Goal: Information Seeking & Learning: Learn about a topic

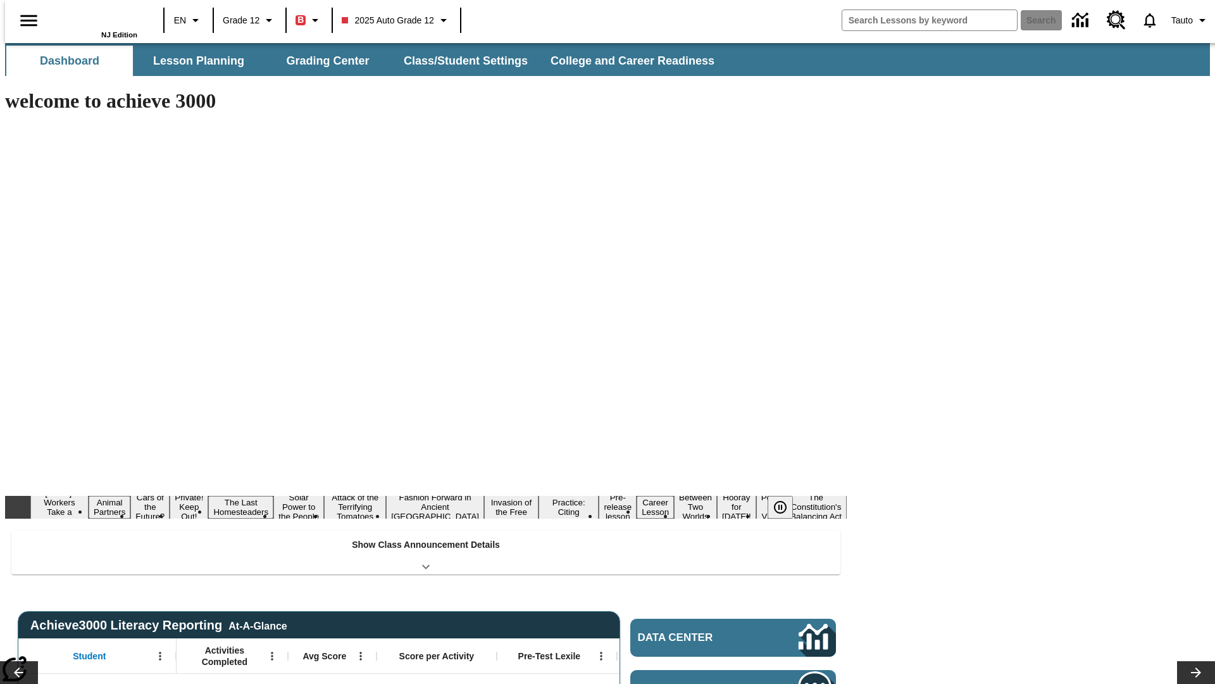
type input "-1"
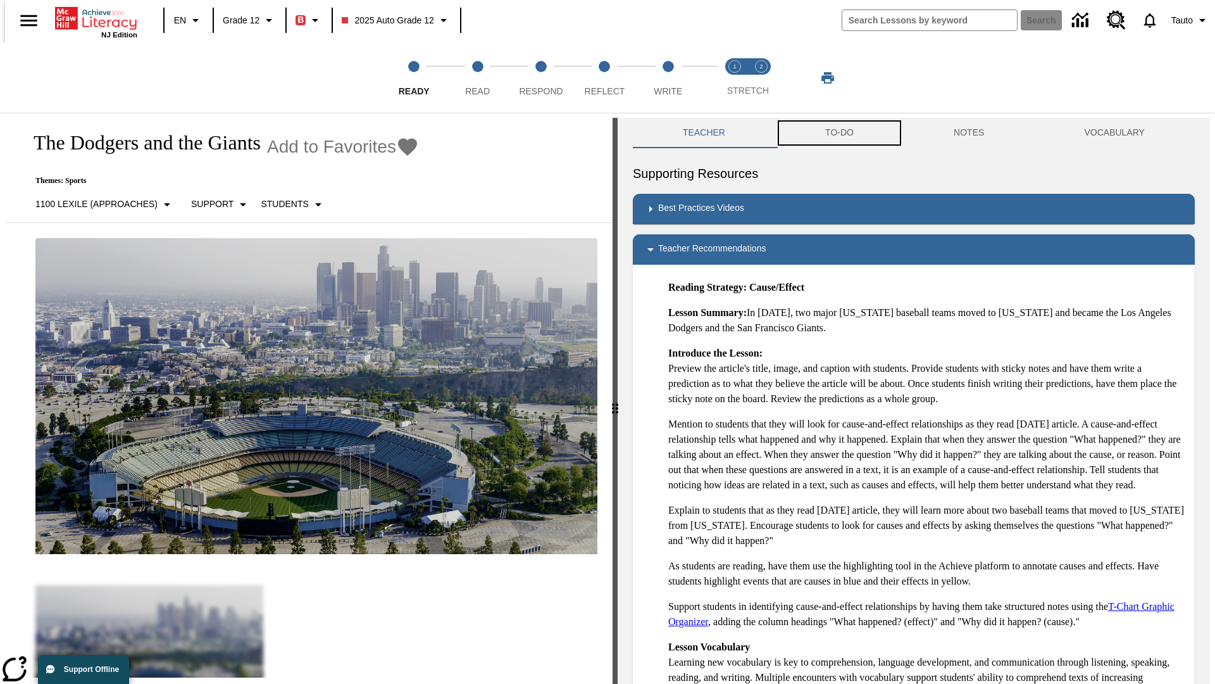
click at [839, 133] on button "TO-DO" at bounding box center [839, 133] width 128 height 30
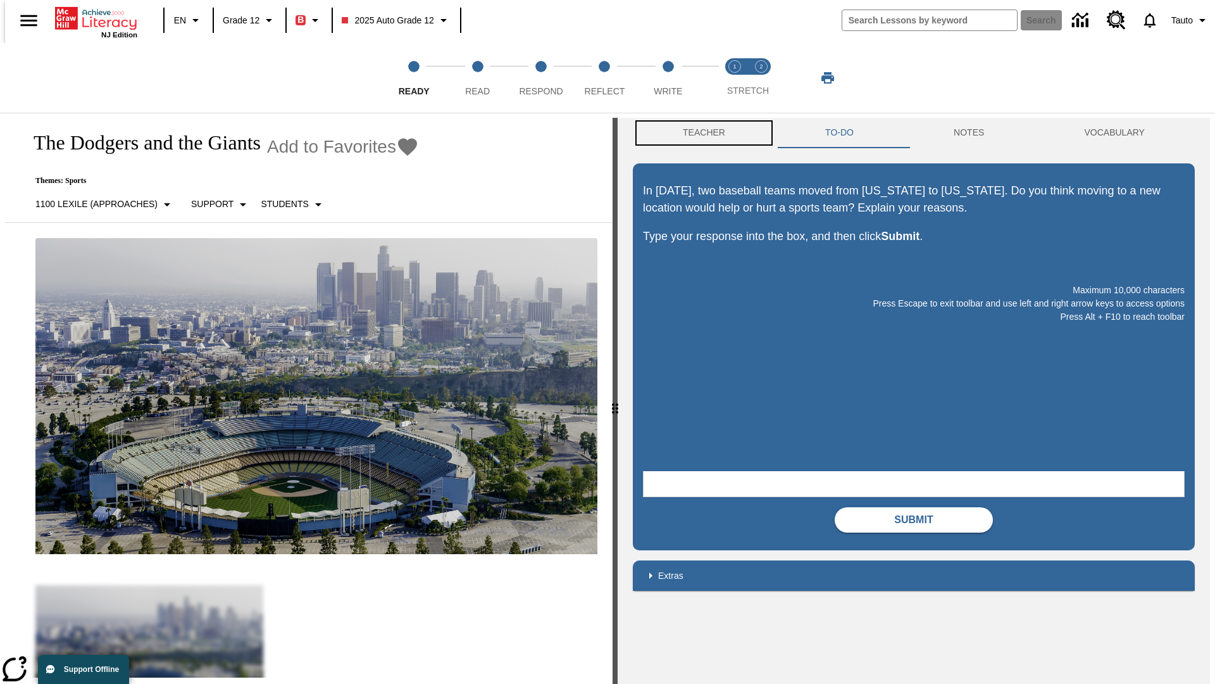
scroll to position [1, 0]
click at [700, 133] on button "Teacher" at bounding box center [704, 132] width 142 height 30
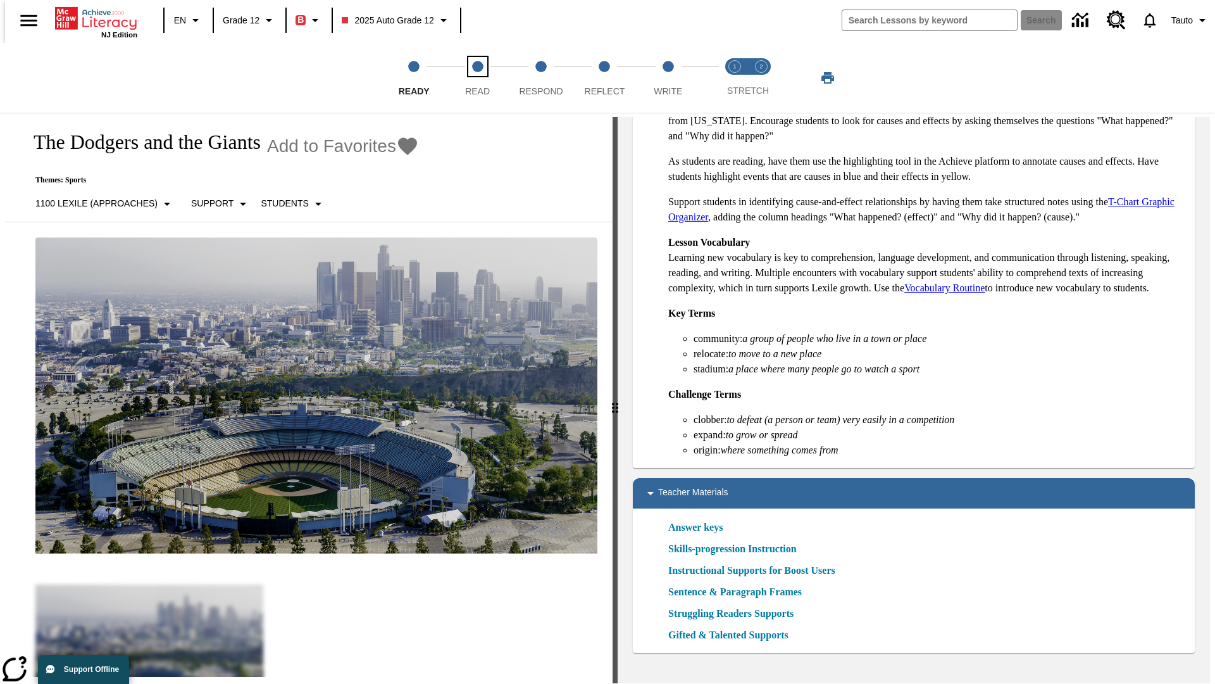
click at [477, 78] on span "Read" at bounding box center [477, 86] width 25 height 23
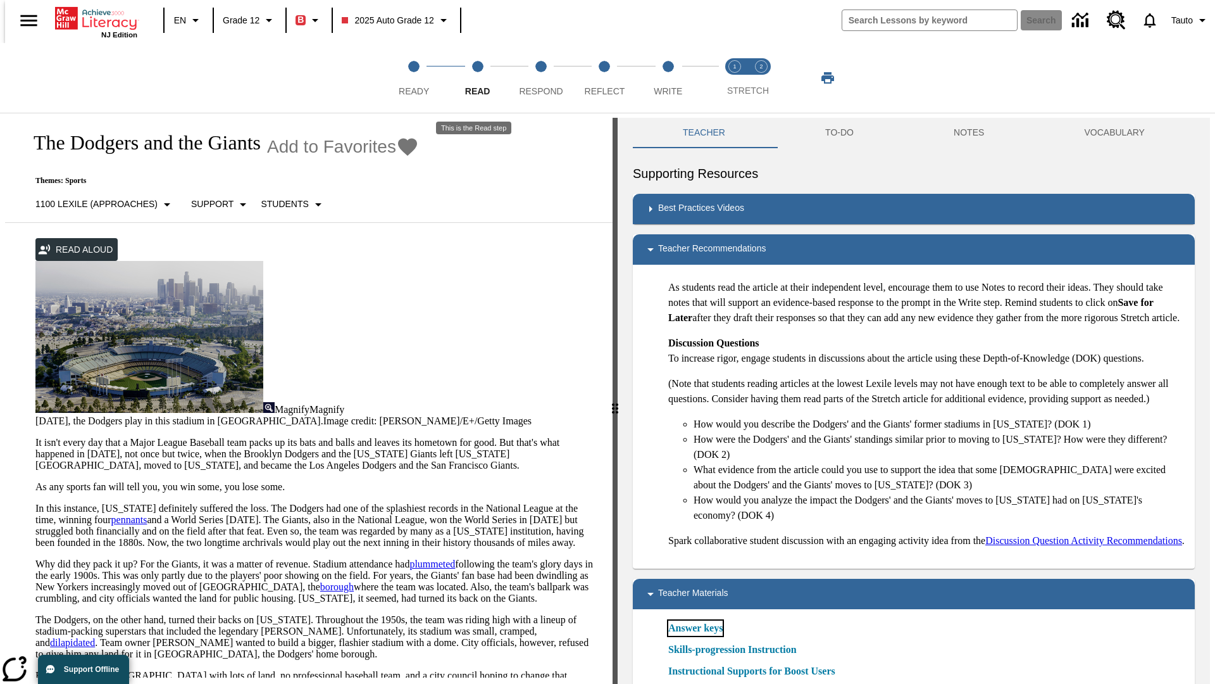
click at [695, 636] on link "Answer keys" at bounding box center [695, 627] width 54 height 15
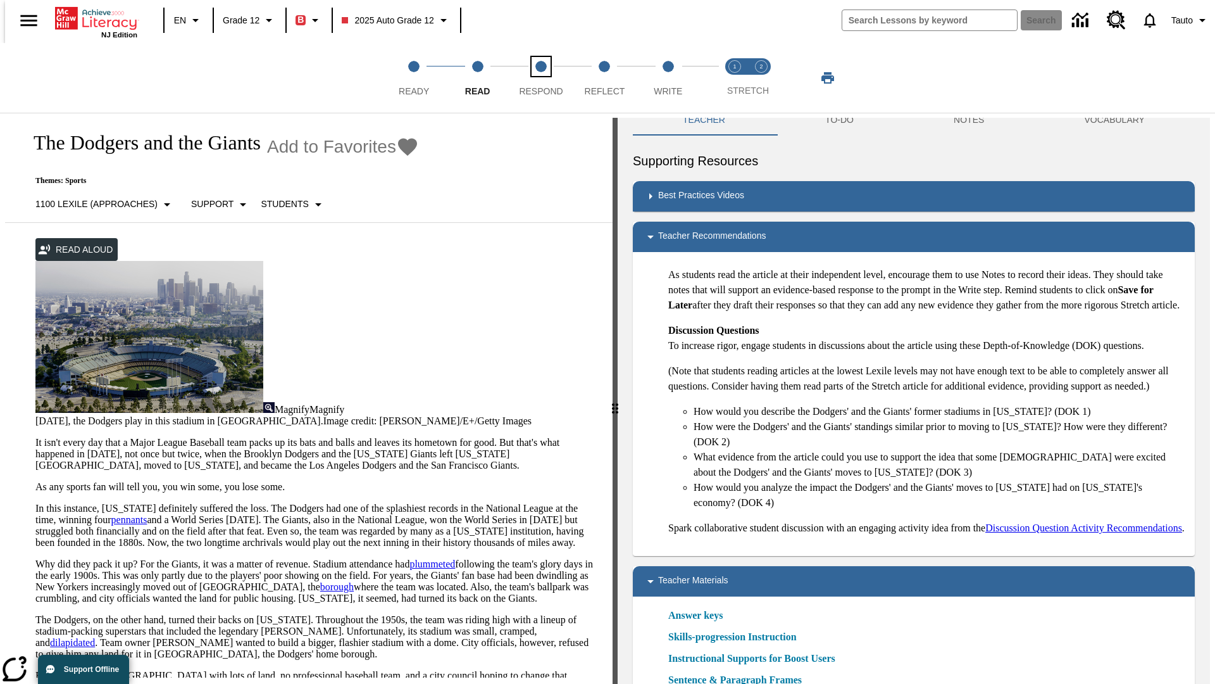
click at [541, 78] on span "Respond" at bounding box center [541, 86] width 44 height 23
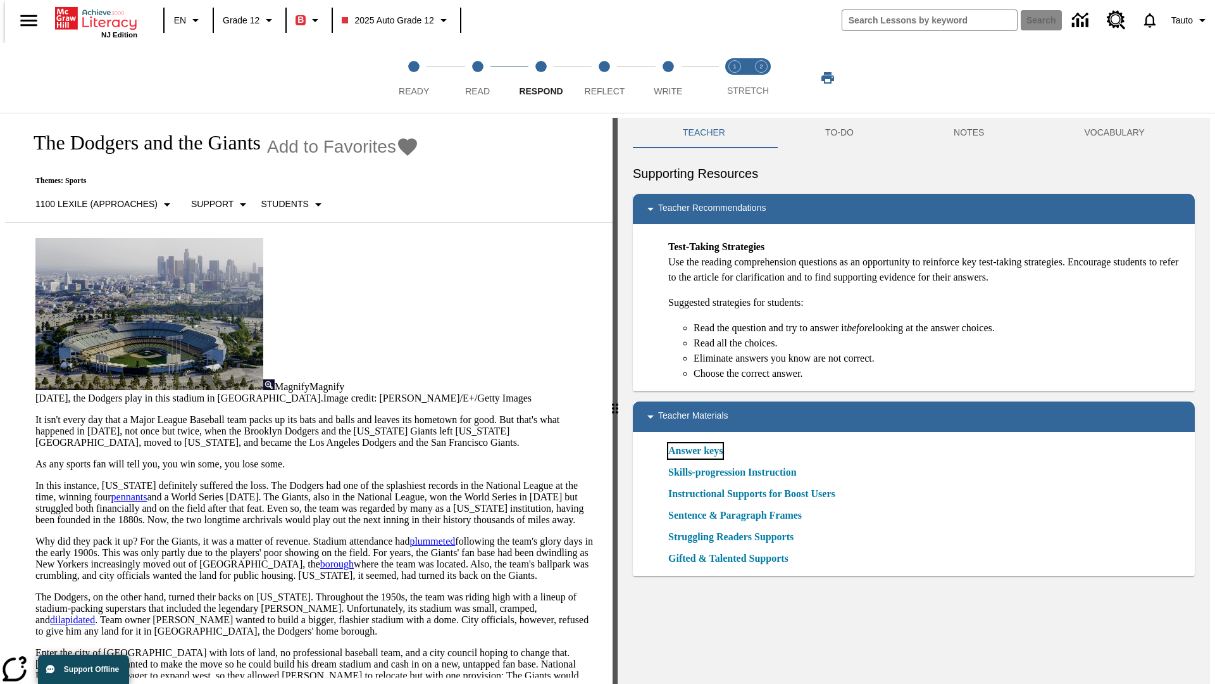
click at [695, 451] on link "Answer keys" at bounding box center [695, 450] width 54 height 15
click at [604, 78] on span "Reflect" at bounding box center [605, 86] width 41 height 23
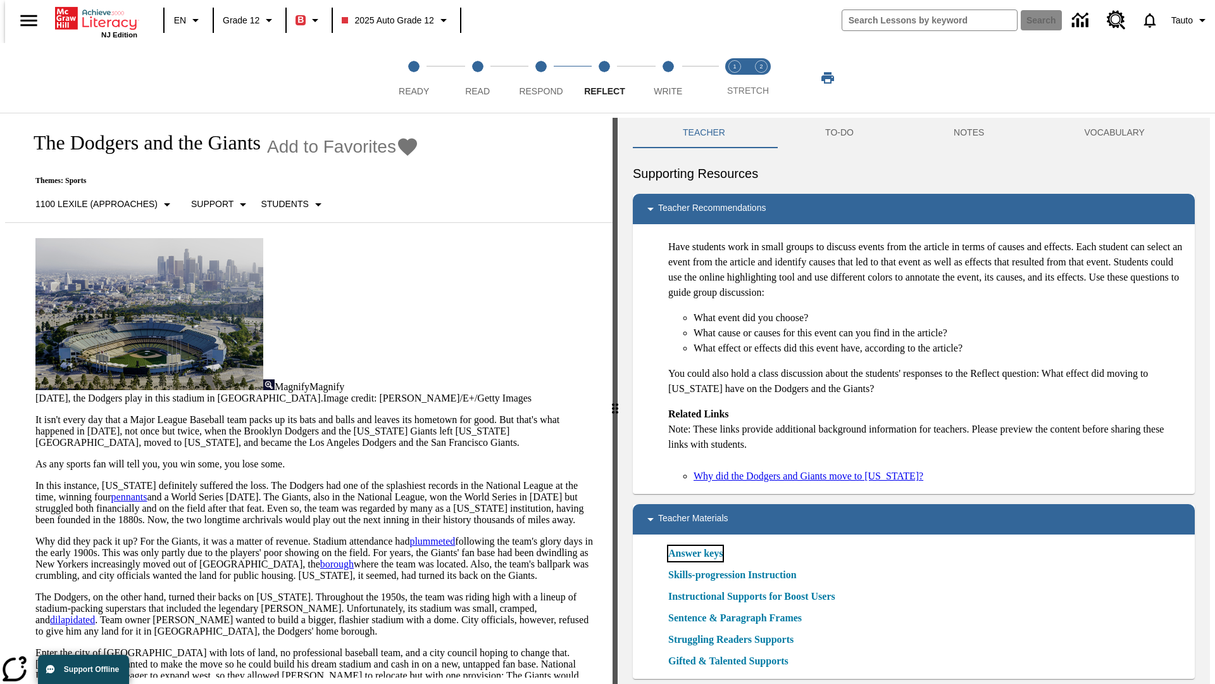
click at [695, 553] on link "Answer keys" at bounding box center [695, 553] width 54 height 15
click at [668, 78] on span "Write" at bounding box center [668, 86] width 28 height 23
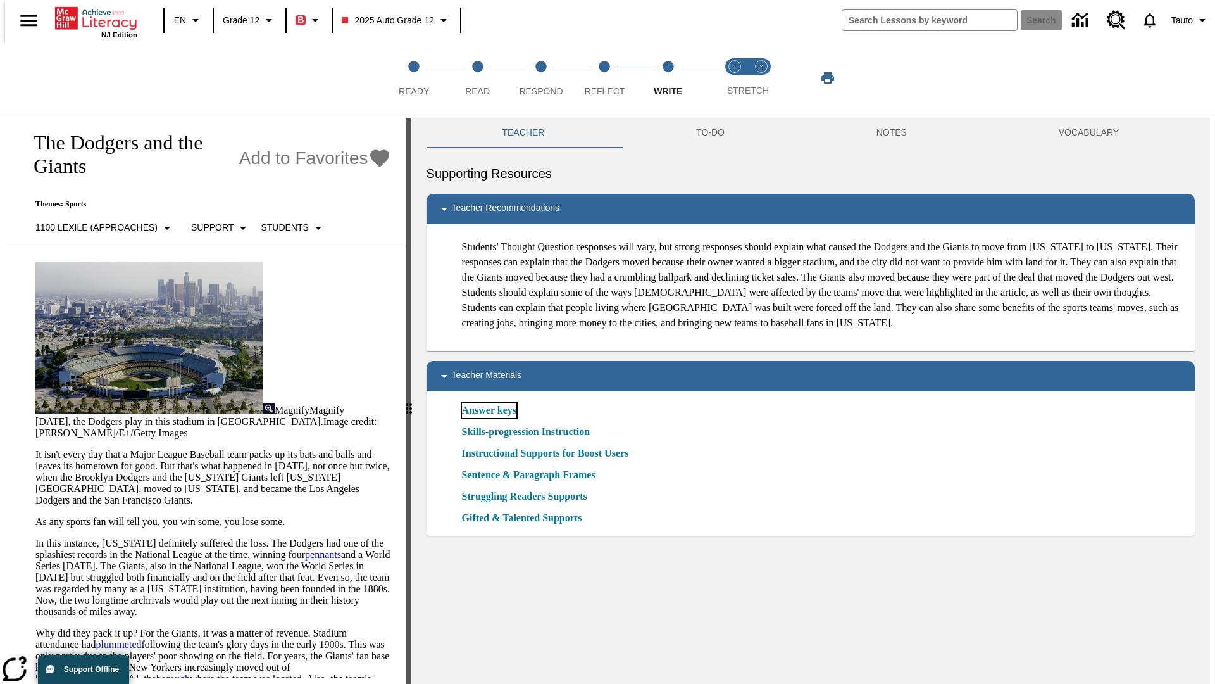
click at [488, 418] on link "Answer keys" at bounding box center [489, 410] width 54 height 15
